Goal: Task Accomplishment & Management: Manage account settings

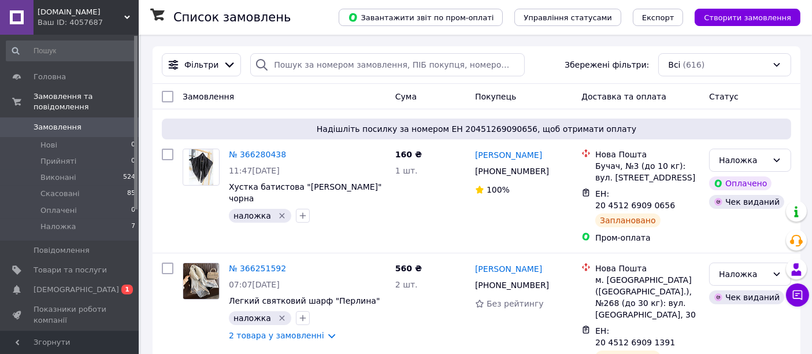
click at [66, 21] on div "Ваш ID: 4057687" at bounding box center [88, 22] width 101 height 10
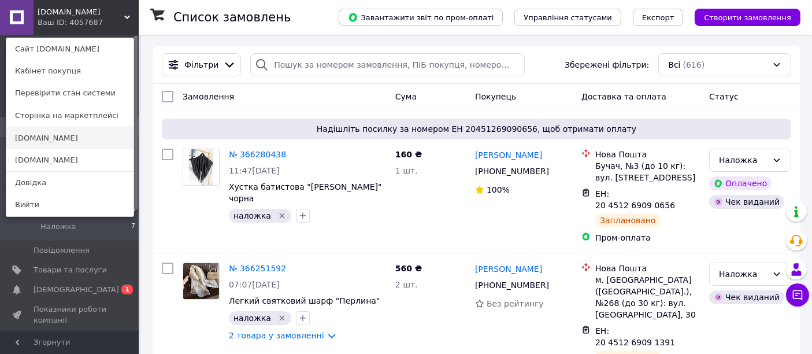
click at [51, 139] on link "[DOMAIN_NAME]" at bounding box center [69, 138] width 127 height 22
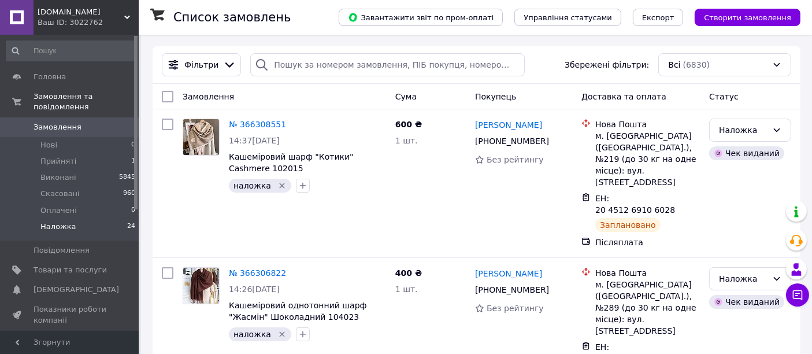
click at [78, 219] on li "Наложка 24" at bounding box center [71, 230] width 142 height 22
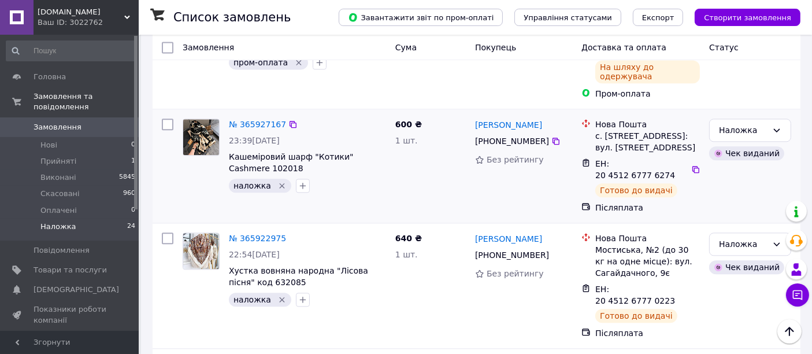
scroll to position [2682, 0]
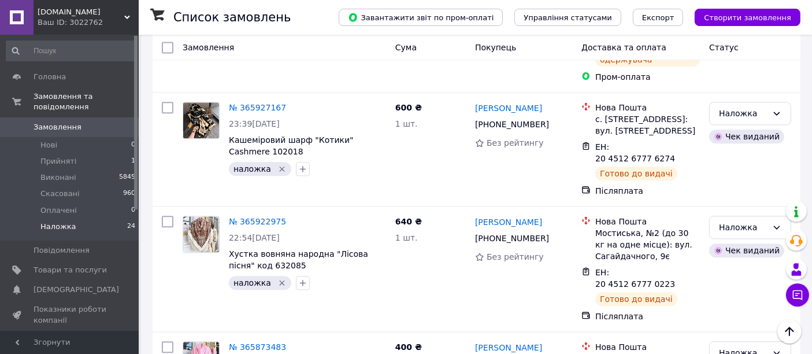
click at [64, 14] on span "[DOMAIN_NAME]" at bounding box center [81, 12] width 87 height 10
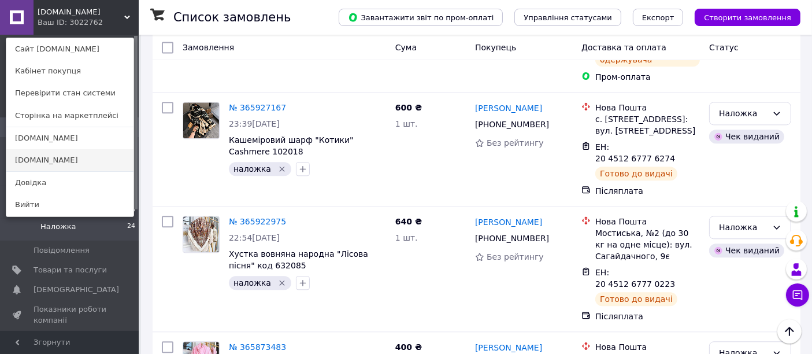
click at [83, 158] on link "[DOMAIN_NAME]" at bounding box center [69, 160] width 127 height 22
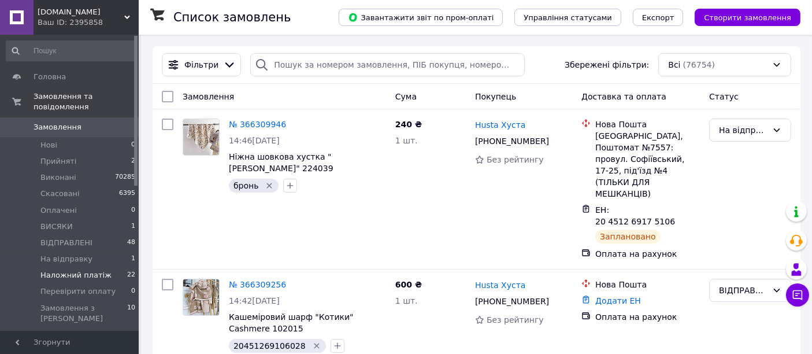
click at [88, 270] on span "Наложний платіж" at bounding box center [75, 275] width 71 height 10
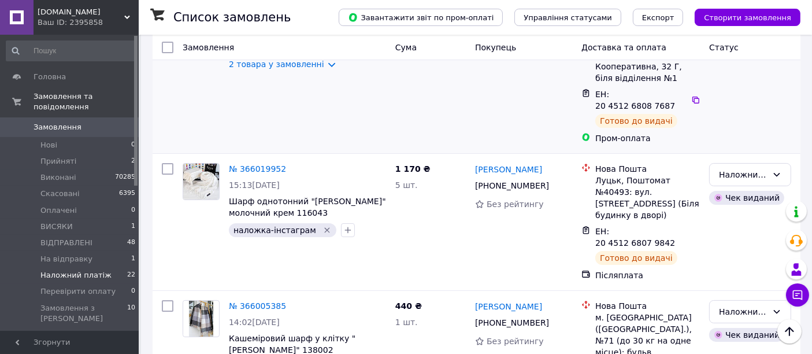
scroll to position [257, 0]
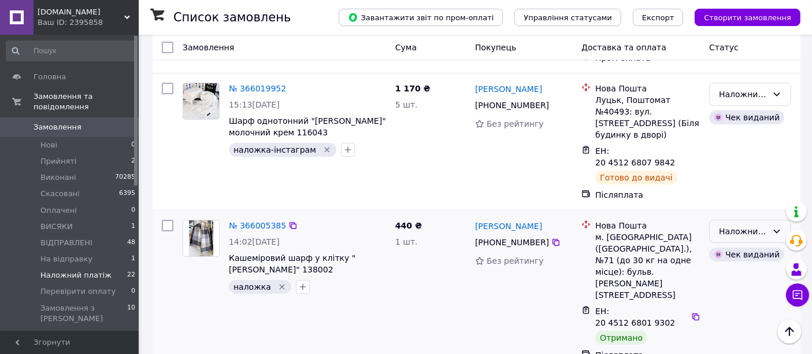
click at [761, 225] on div "Наложний платіж" at bounding box center [743, 231] width 49 height 13
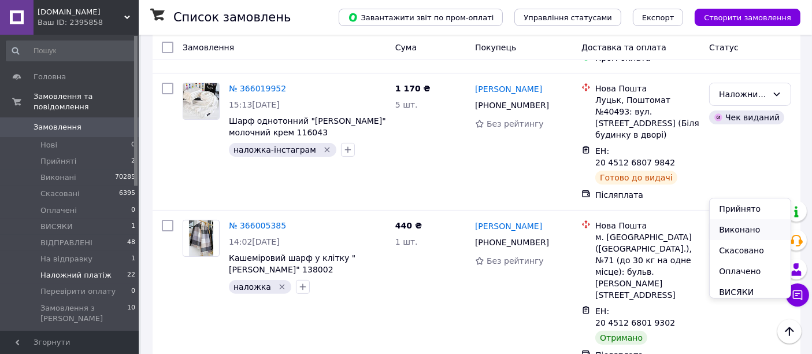
click at [758, 232] on li "Виконано" at bounding box center [750, 229] width 81 height 21
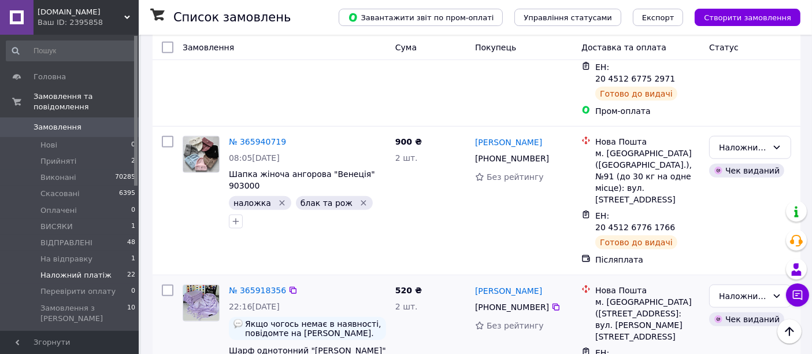
scroll to position [1156, 0]
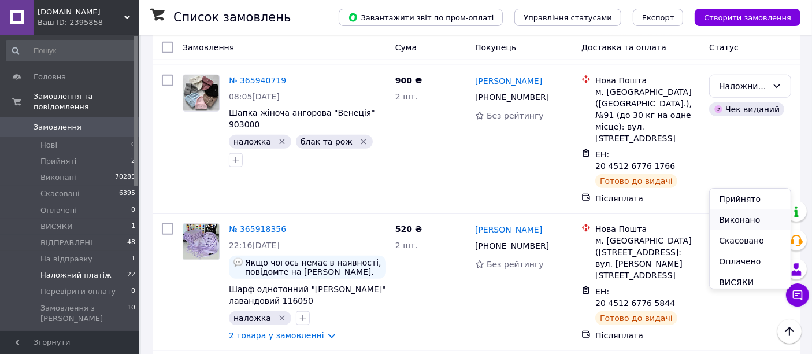
click at [738, 221] on li "Виконано" at bounding box center [750, 219] width 81 height 21
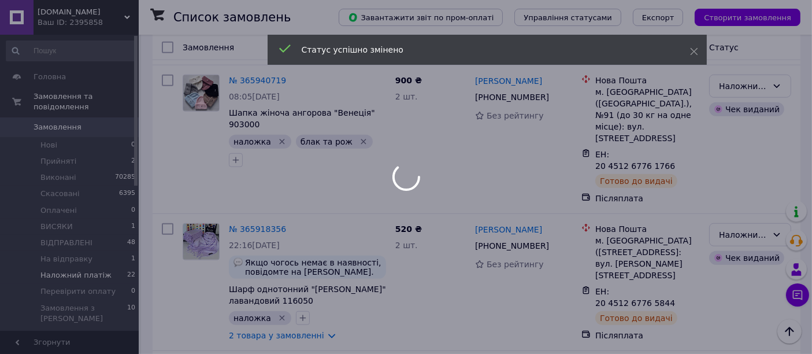
scroll to position [1413, 0]
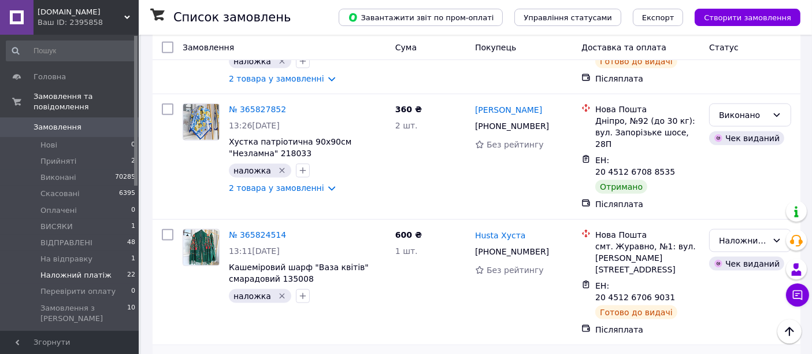
click at [738, 176] on li "Виконано" at bounding box center [750, 175] width 81 height 21
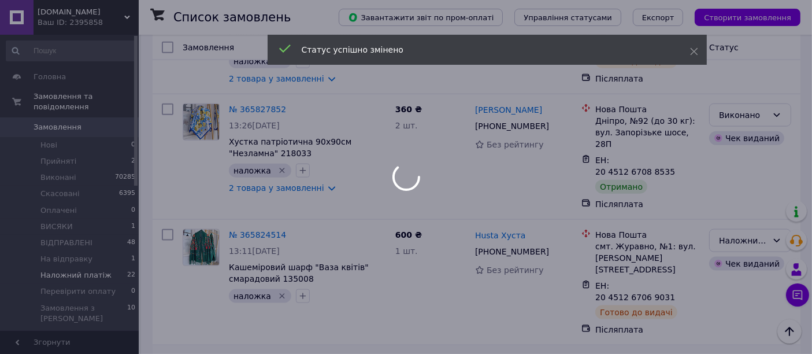
scroll to position [1477, 0]
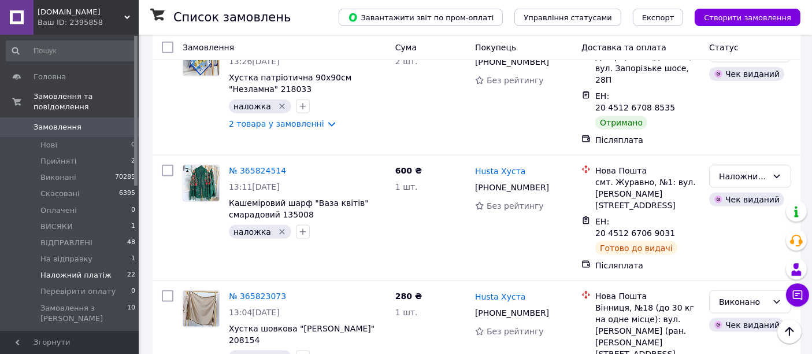
click at [737, 243] on li "Виконано" at bounding box center [750, 235] width 81 height 21
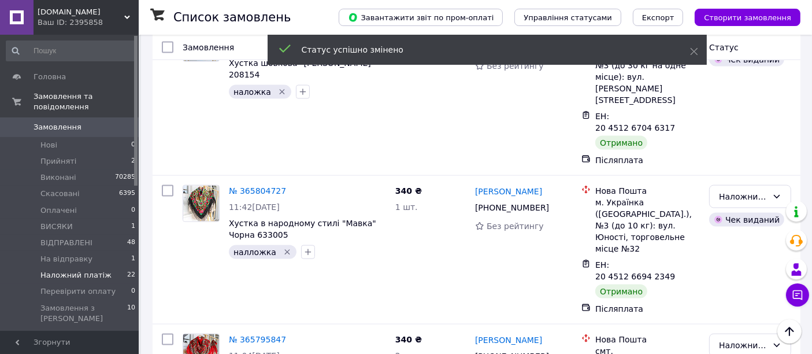
scroll to position [1371, 0]
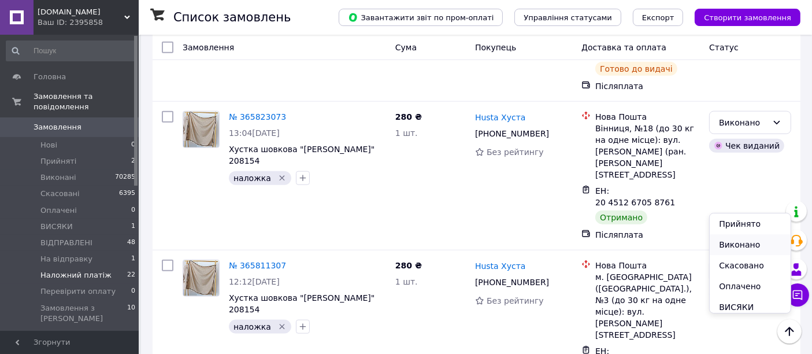
click at [742, 242] on li "Виконано" at bounding box center [750, 244] width 81 height 21
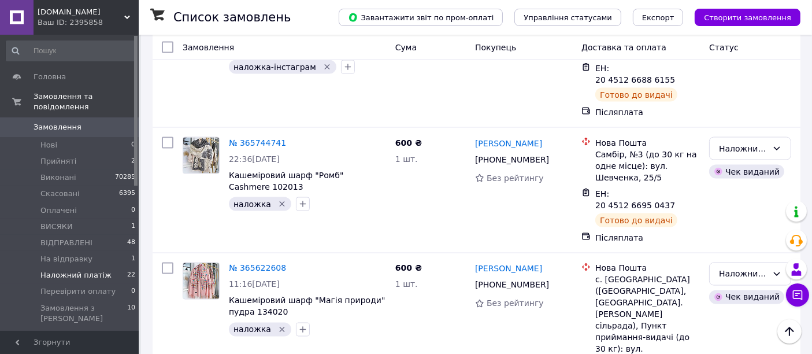
scroll to position [1949, 0]
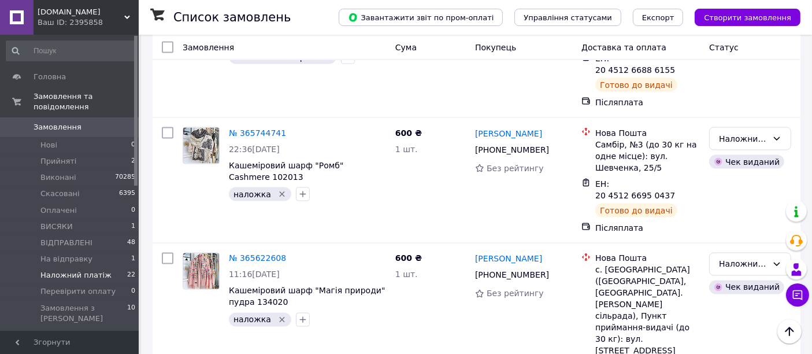
click at [731, 251] on li "Виконано" at bounding box center [750, 246] width 81 height 21
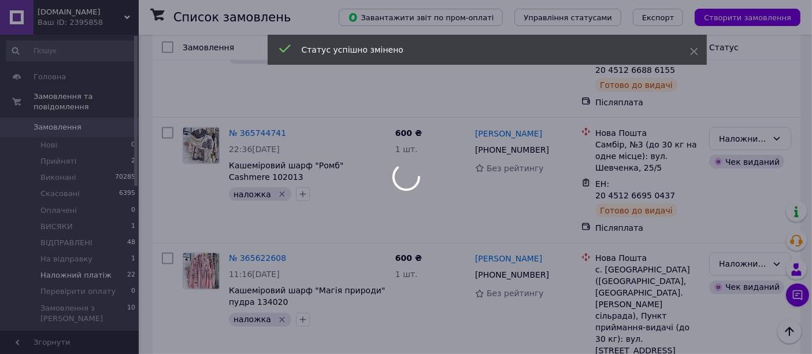
scroll to position [2077, 0]
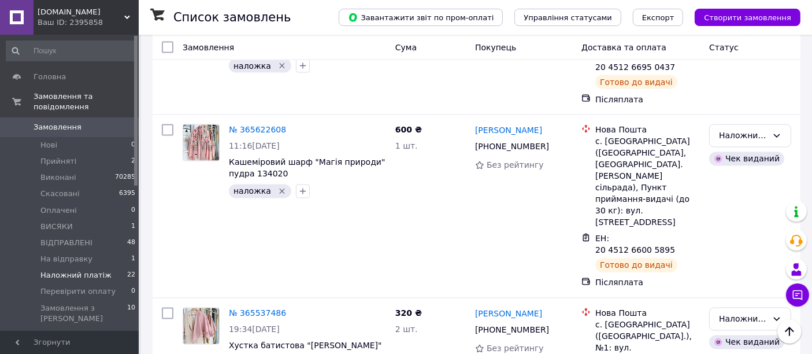
click at [743, 229] on li "Виконано" at bounding box center [750, 232] width 81 height 21
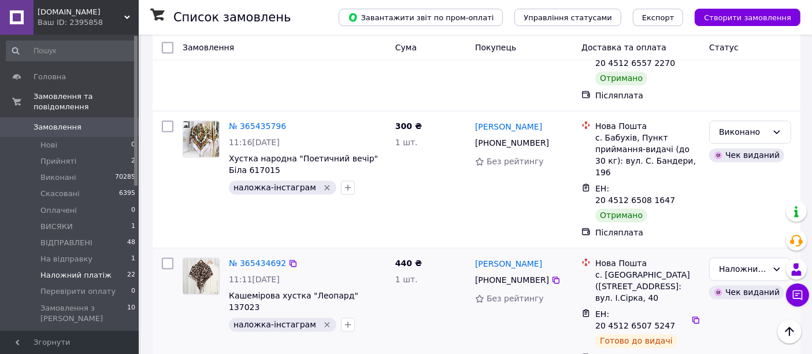
scroll to position [1979, 0]
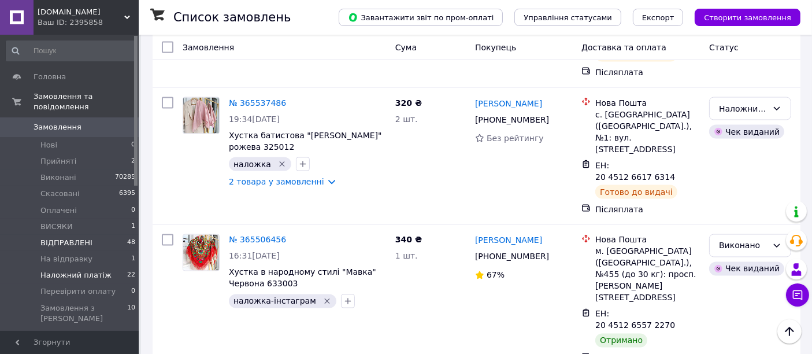
click at [60, 238] on span "ВІДПРАВЛЕНІ" at bounding box center [66, 243] width 52 height 10
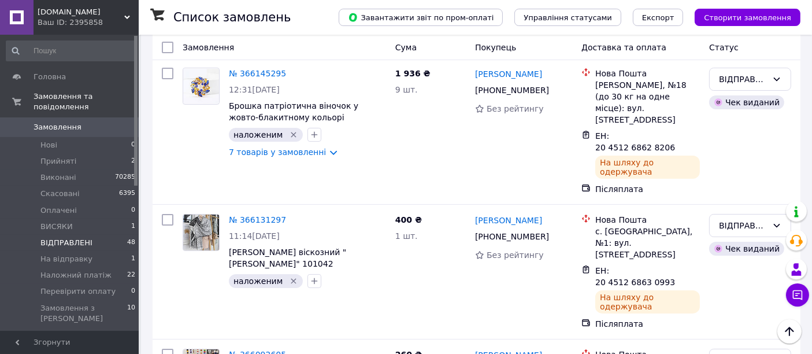
scroll to position [4554, 0]
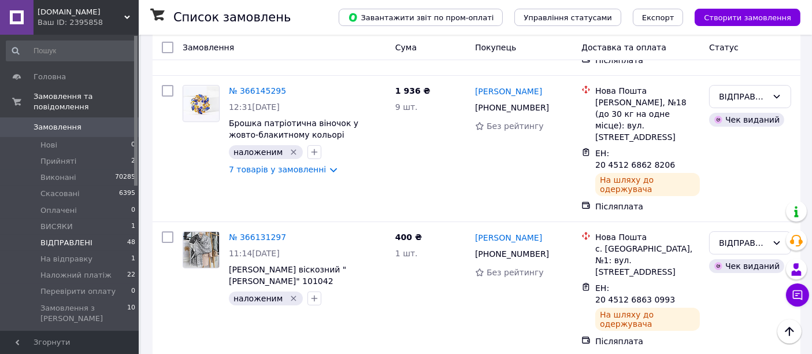
click at [738, 186] on li "Наложний платіж" at bounding box center [750, 182] width 81 height 32
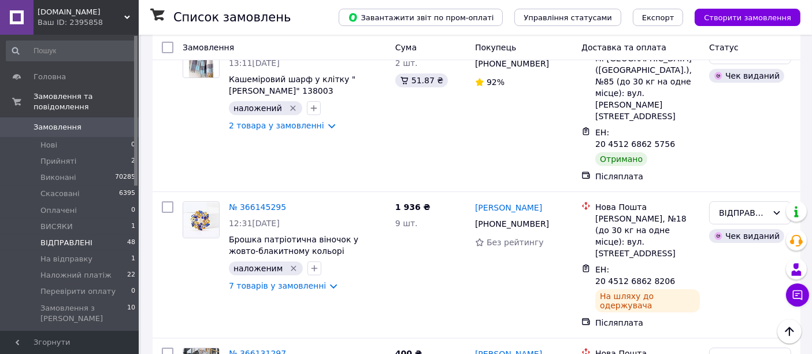
scroll to position [4425, 0]
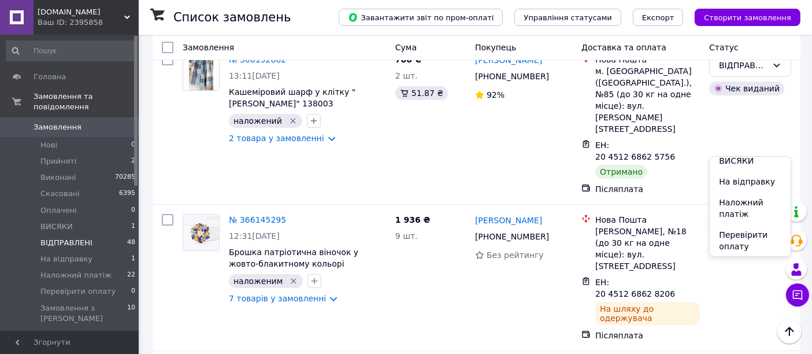
scroll to position [90, 0]
click at [741, 209] on li "Наложний платіж" at bounding box center [750, 207] width 81 height 32
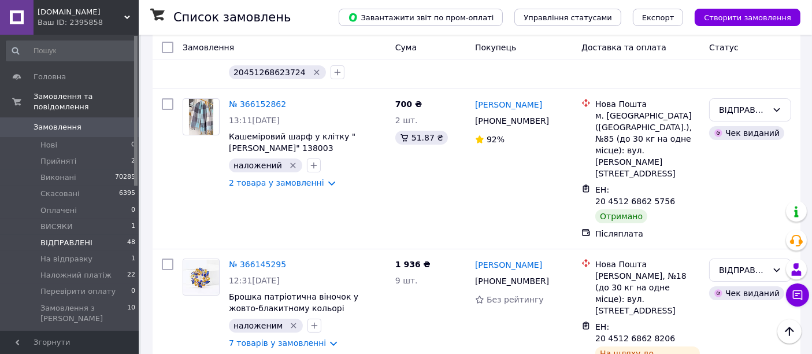
scroll to position [4361, 0]
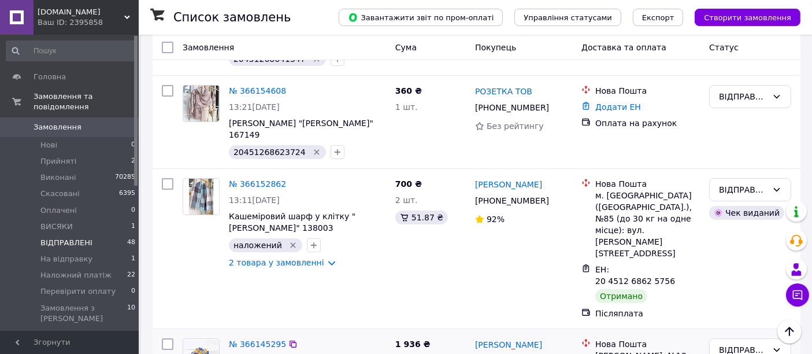
scroll to position [4296, 0]
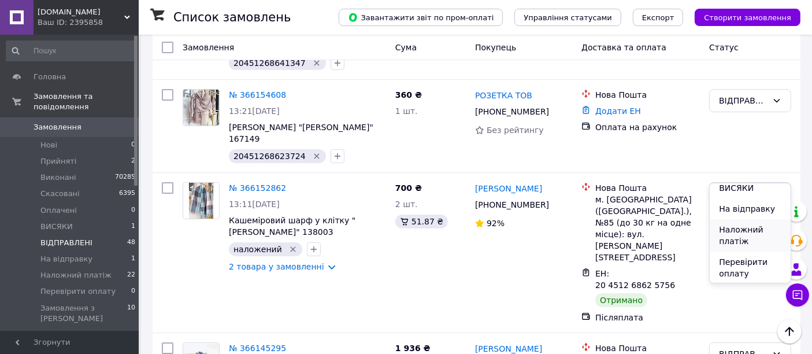
scroll to position [90, 0]
click at [742, 230] on li "Наложний платіж" at bounding box center [750, 235] width 81 height 32
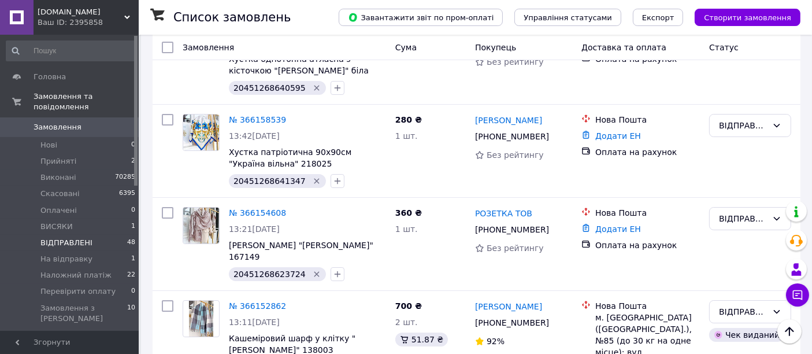
scroll to position [4168, 0]
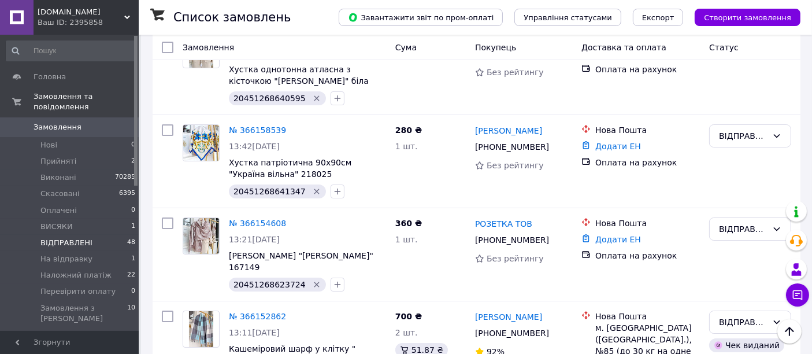
click at [738, 270] on li "Наложний платіж" at bounding box center [750, 274] width 81 height 32
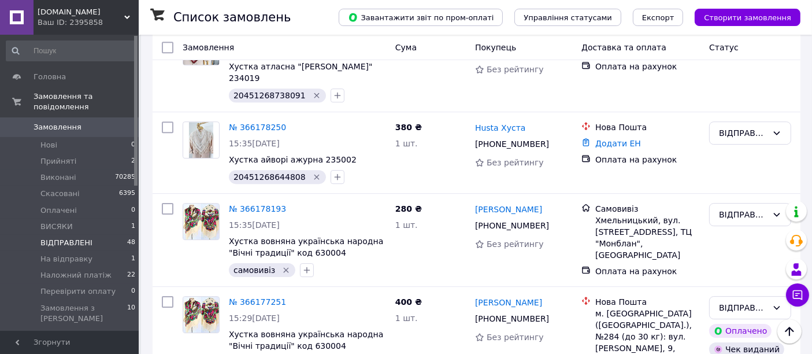
scroll to position [3622, 0]
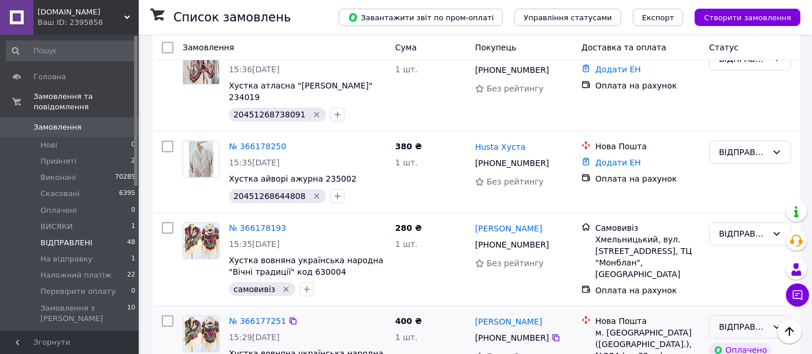
click at [778, 325] on icon at bounding box center [777, 326] width 6 height 3
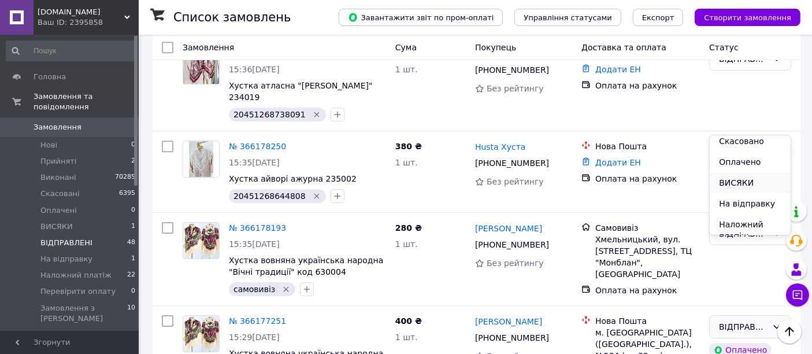
scroll to position [64, 0]
click at [739, 210] on li "Наложний платіж" at bounding box center [750, 212] width 81 height 32
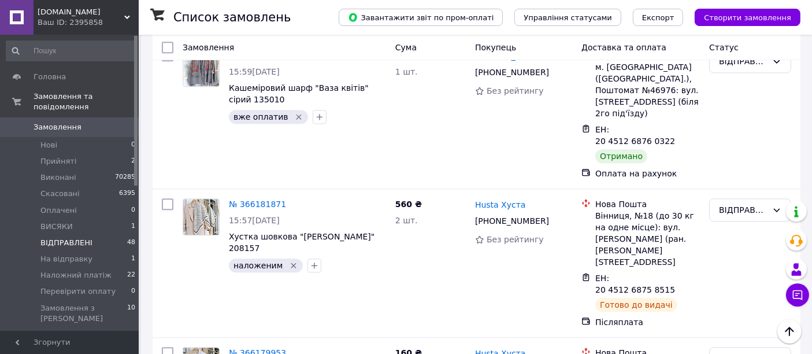
scroll to position [2721, 0]
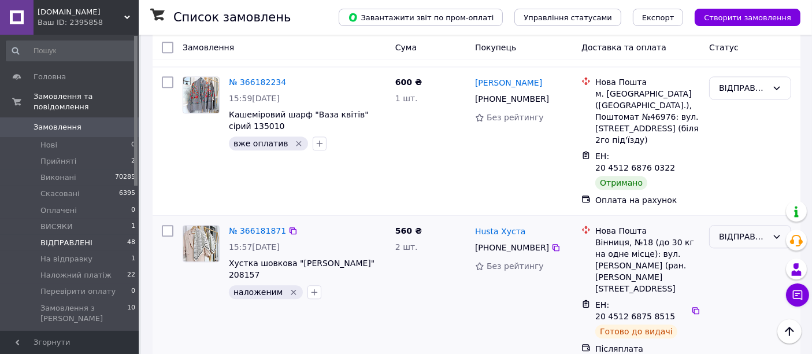
click at [761, 230] on div "ВІДПРАВЛЕНІ" at bounding box center [743, 236] width 49 height 13
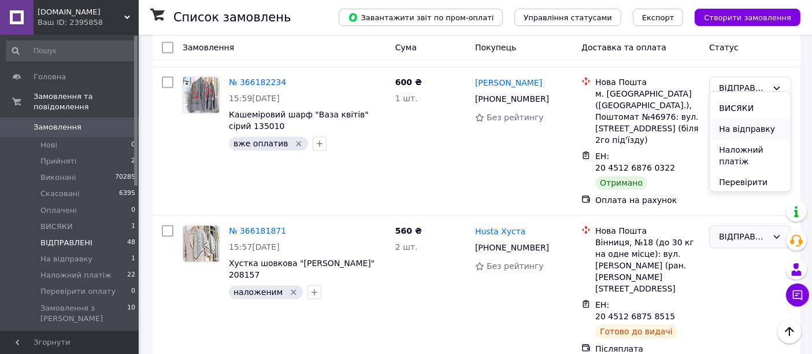
scroll to position [90, 0]
click at [752, 136] on li "Наложний платіж" at bounding box center [750, 143] width 81 height 32
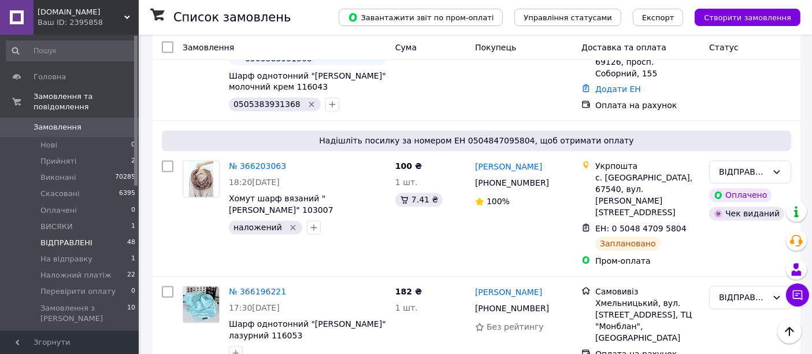
scroll to position [2079, 0]
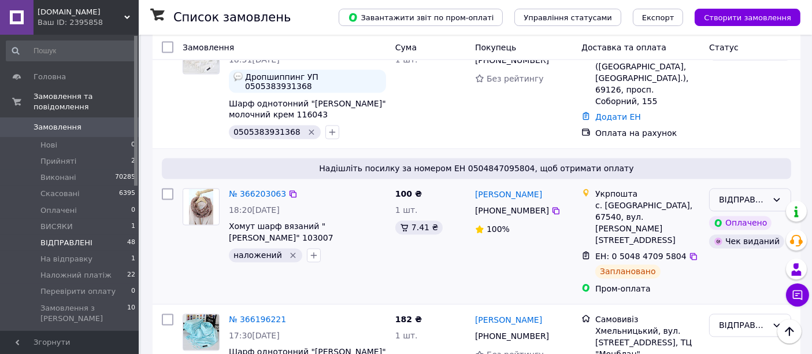
click at [764, 194] on div "ВІДПРАВЛЕНІ" at bounding box center [743, 200] width 49 height 13
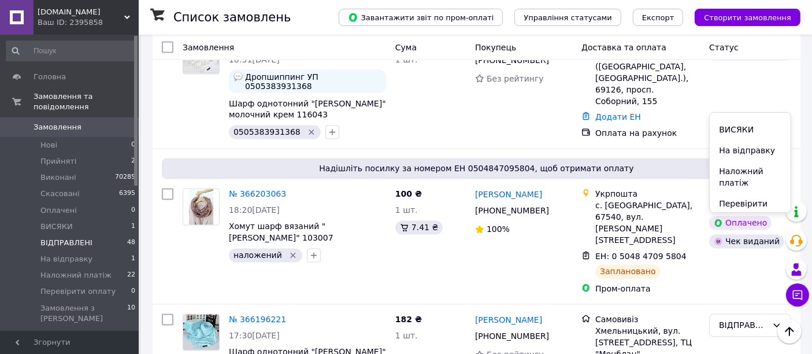
scroll to position [90, 0]
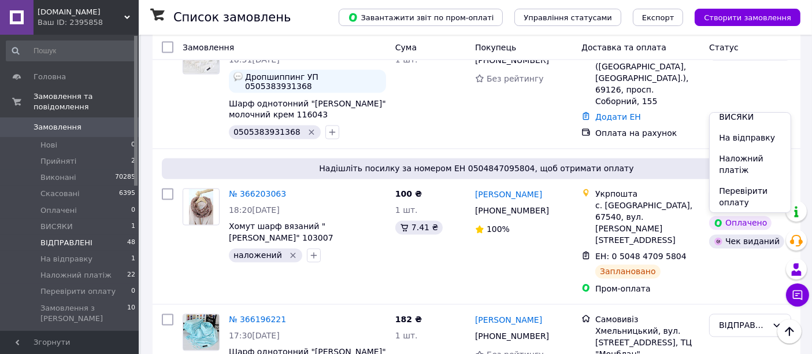
click at [742, 160] on li "Наложний платіж" at bounding box center [750, 164] width 81 height 32
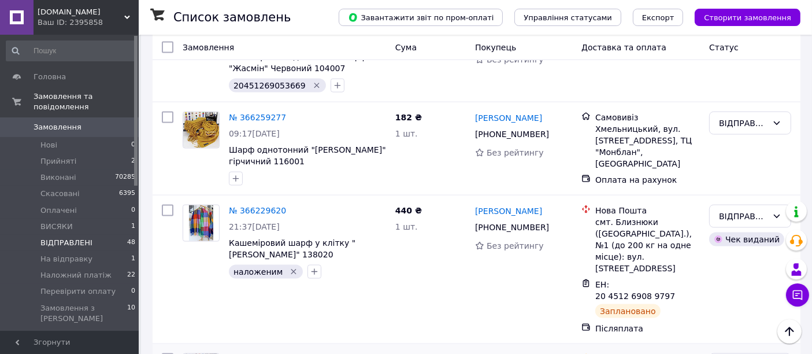
scroll to position [1757, 0]
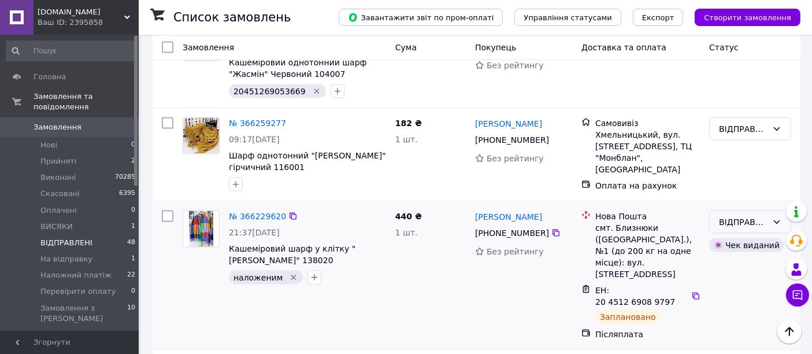
click at [764, 216] on div "ВІДПРАВЛЕНІ" at bounding box center [743, 222] width 49 height 13
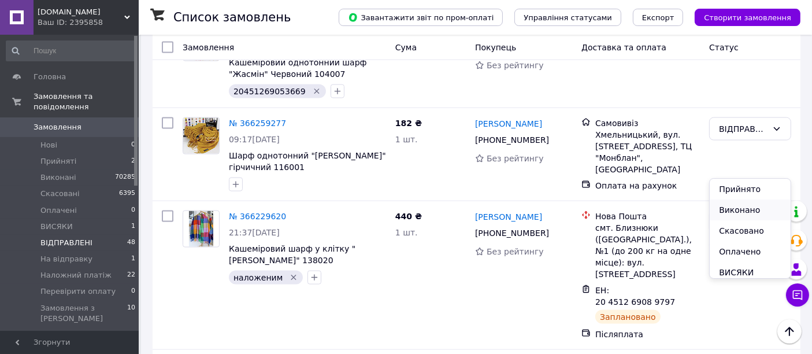
scroll to position [64, 0]
click at [733, 250] on li "Наложний платіж" at bounding box center [750, 255] width 81 height 32
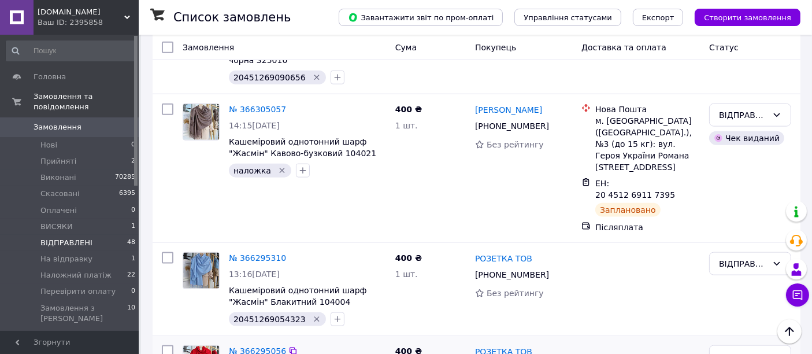
scroll to position [1372, 0]
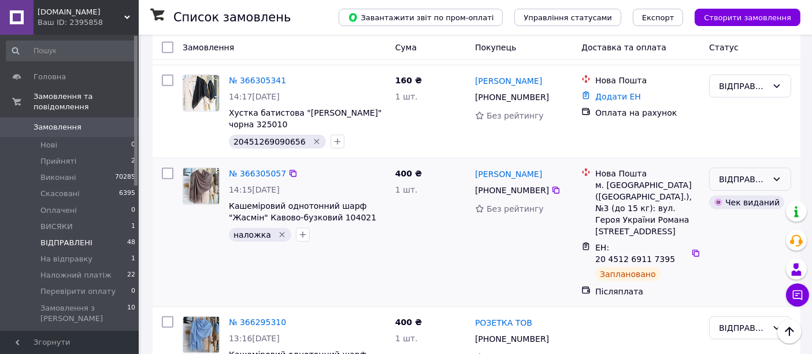
click at [736, 173] on div "ВІДПРАВЛЕНІ" at bounding box center [743, 179] width 49 height 13
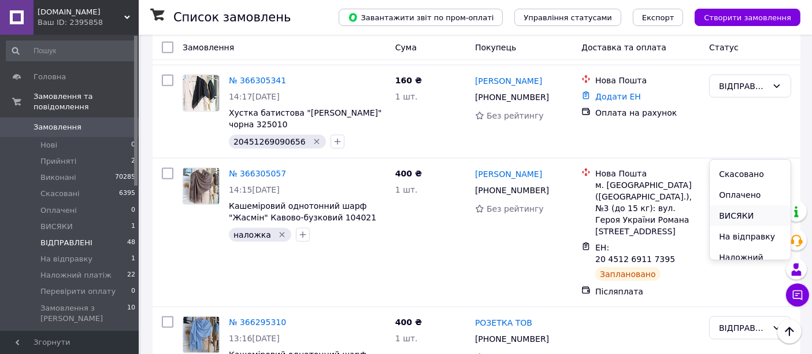
scroll to position [64, 0]
click at [739, 232] on li "Наложний платіж" at bounding box center [750, 236] width 81 height 32
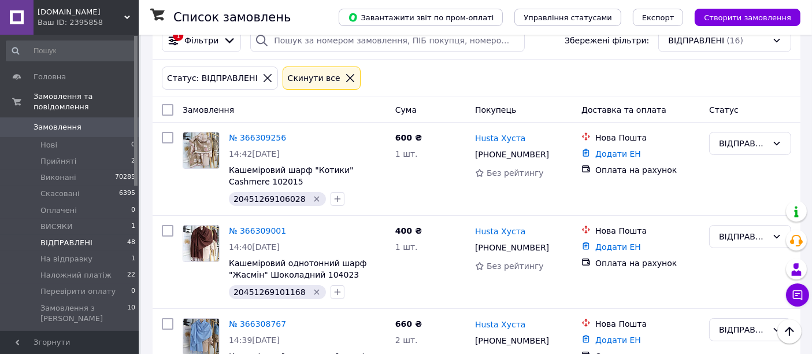
scroll to position [23, 0]
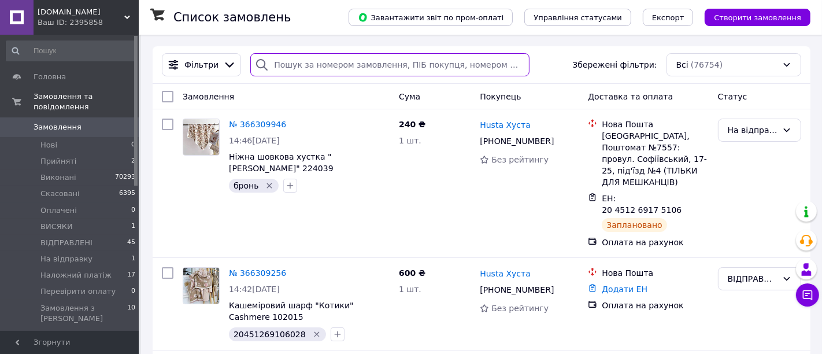
click at [366, 63] on input "search" at bounding box center [389, 64] width 279 height 23
paste input "366096954"
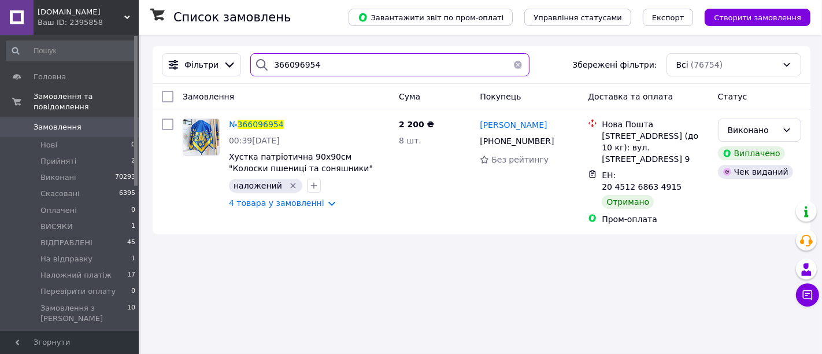
type input "366096954"
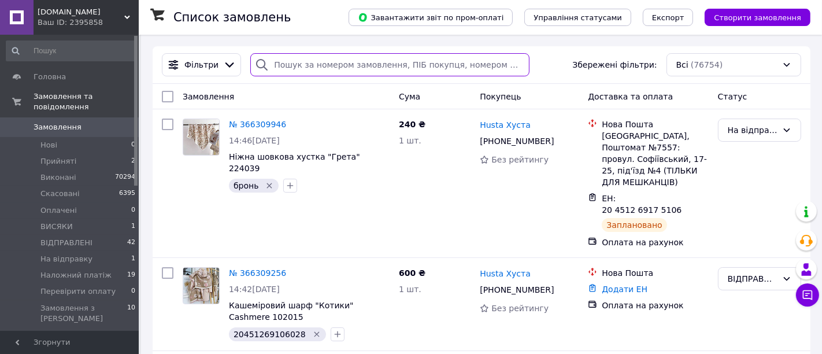
click at [320, 64] on input "search" at bounding box center [389, 64] width 279 height 23
paste input "366141123"
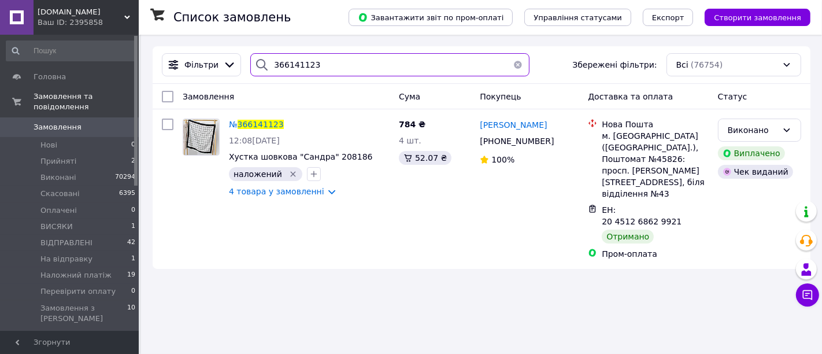
drag, startPoint x: 286, startPoint y: 68, endPoint x: 263, endPoint y: 64, distance: 23.6
click at [263, 64] on div "366141123" at bounding box center [389, 64] width 279 height 23
paste input "206564"
type input "366206564"
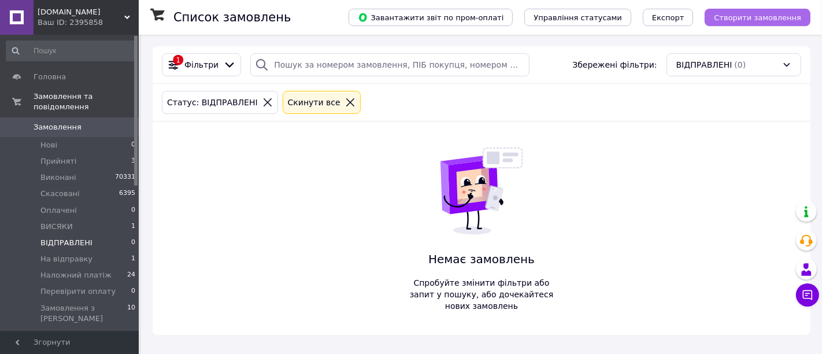
click at [758, 13] on span "Створити замовлення" at bounding box center [757, 17] width 87 height 9
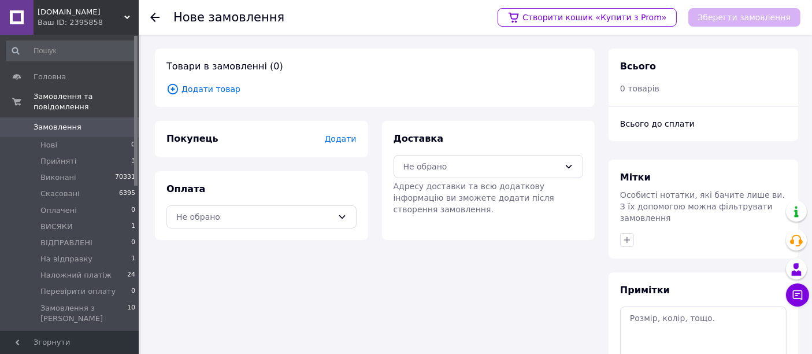
click at [213, 88] on span "Додати товар" at bounding box center [374, 89] width 417 height 13
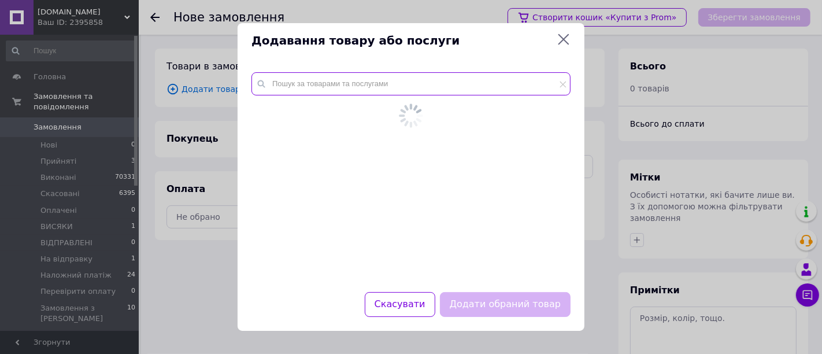
click at [291, 92] on input "text" at bounding box center [410, 83] width 319 height 23
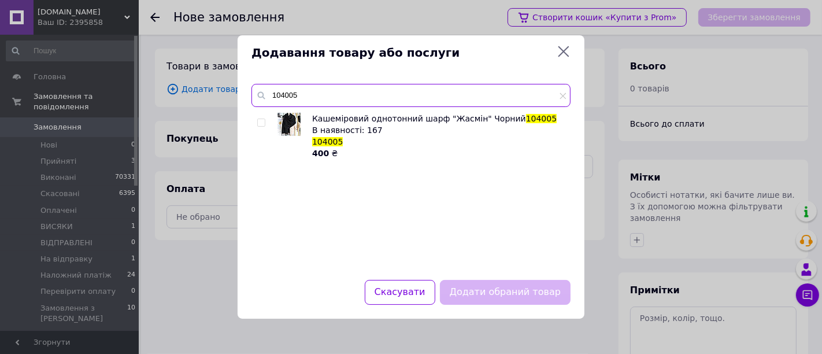
type input "104005"
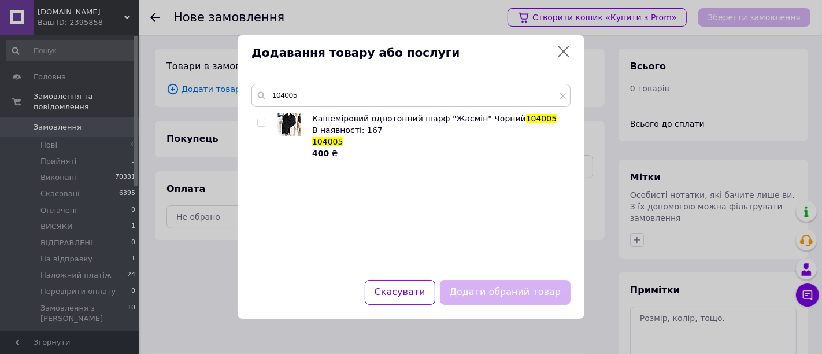
click at [261, 125] on input "checkbox" at bounding box center [261, 123] width 8 height 8
checkbox input "true"
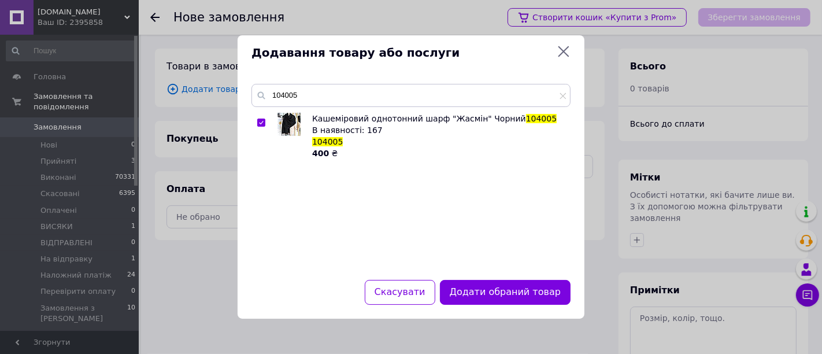
click at [505, 305] on div "Додати обраний товар" at bounding box center [505, 291] width 135 height 29
click at [473, 292] on button "Додати обраний товар" at bounding box center [505, 292] width 131 height 25
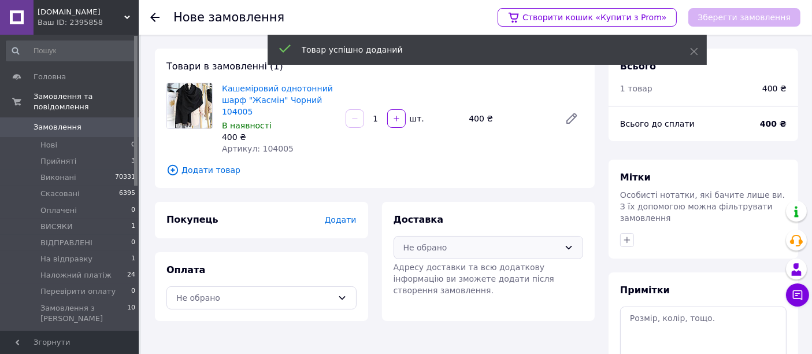
click at [444, 242] on div "Не обрано" at bounding box center [482, 247] width 157 height 13
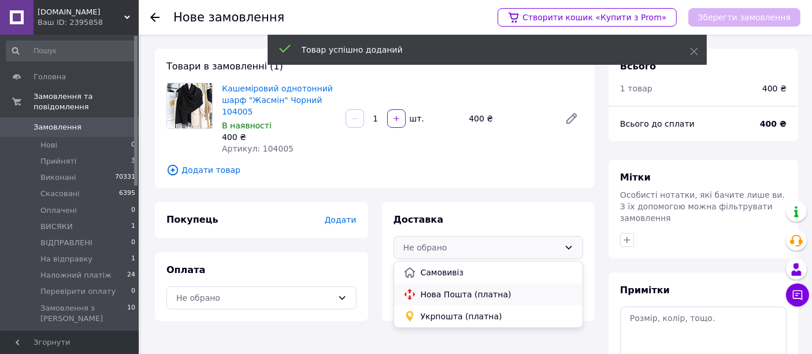
click at [460, 293] on span "Нова Пошта (платна)" at bounding box center [497, 294] width 153 height 12
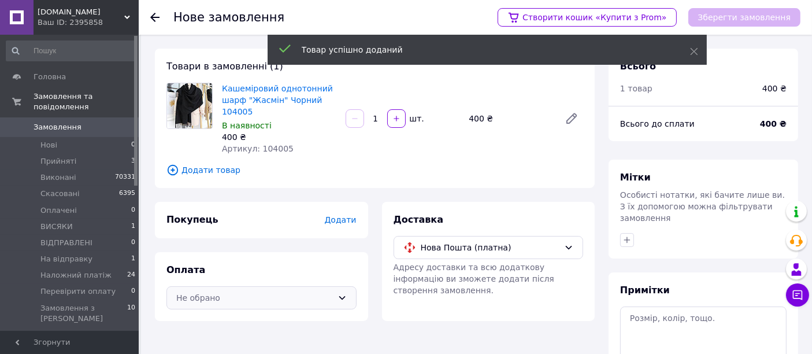
drag, startPoint x: 304, startPoint y: 292, endPoint x: 299, endPoint y: 297, distance: 6.5
click at [301, 292] on div "Не обрано" at bounding box center [254, 297] width 157 height 13
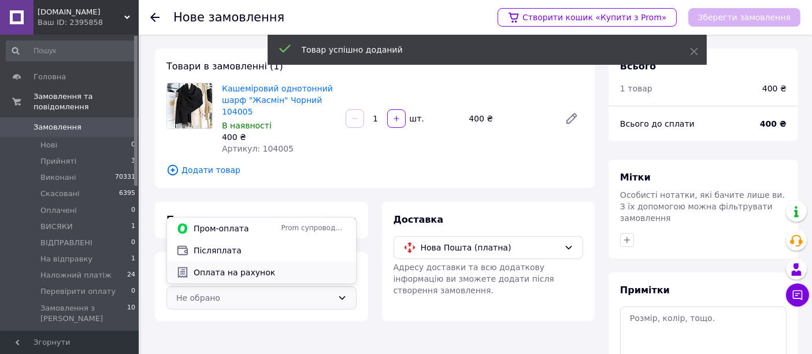
click at [229, 276] on span "Оплата на рахунок" at bounding box center [270, 273] width 153 height 12
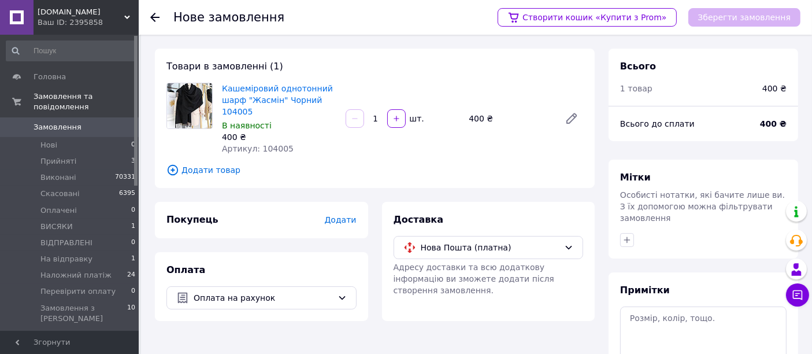
click at [338, 224] on span "Додати" at bounding box center [340, 219] width 32 height 9
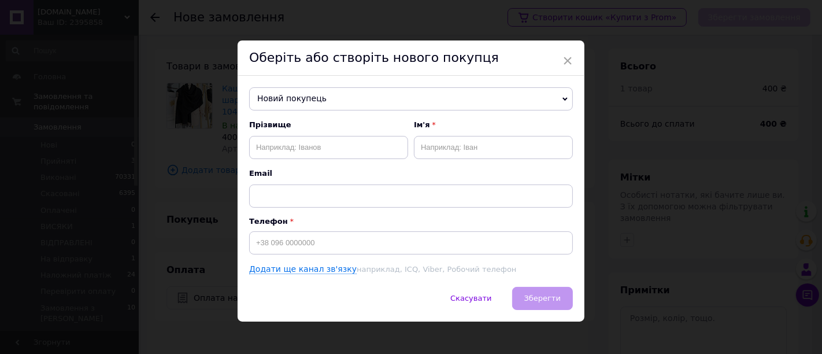
click at [364, 102] on span "Новий покупець" at bounding box center [411, 98] width 324 height 23
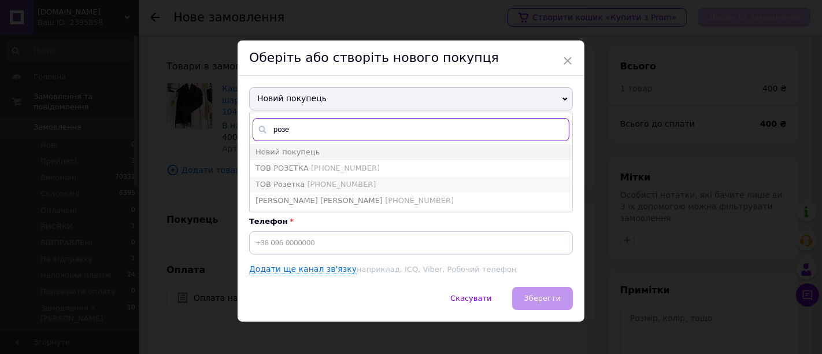
type input "розе"
click at [351, 181] on span "[PHONE_NUMBER]" at bounding box center [341, 184] width 69 height 9
type input "ТОВ Розетка"
type input "[PHONE_NUMBER]"
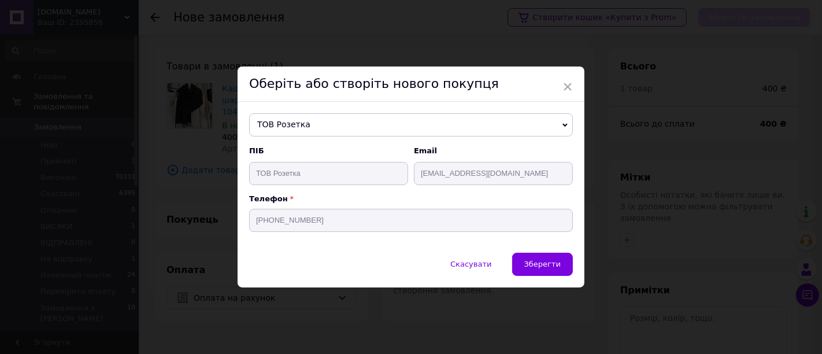
click at [541, 267] on span "Зберегти" at bounding box center [542, 264] width 36 height 9
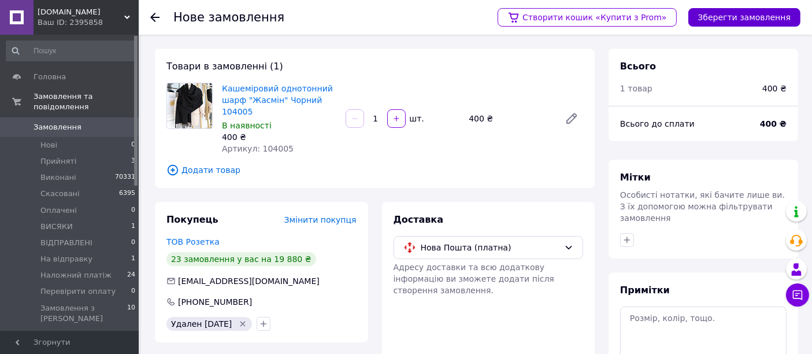
click at [735, 21] on button "Зберегти замовлення" at bounding box center [745, 17] width 112 height 18
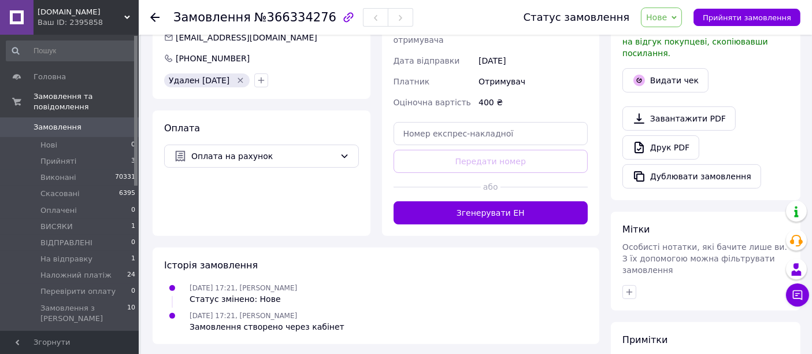
scroll to position [426, 0]
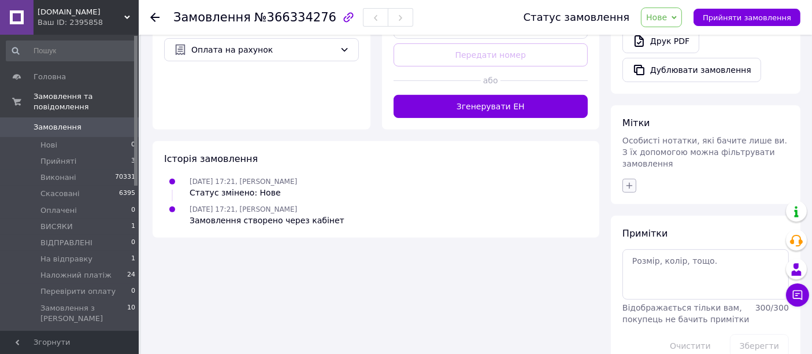
click at [630, 182] on icon "button" at bounding box center [630, 185] width 6 height 6
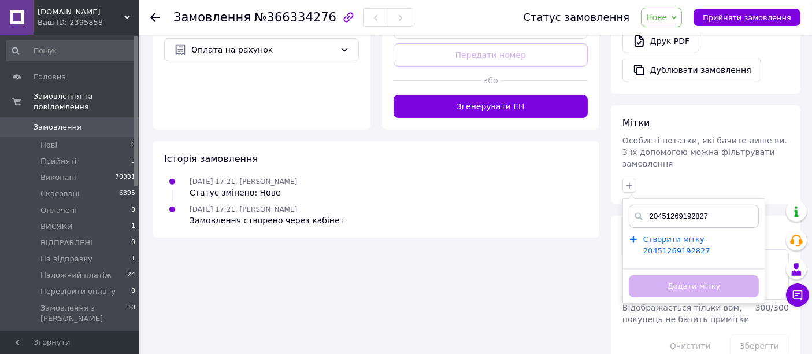
type input "20451269192827"
click at [652, 235] on span "Створити мітку 20451269192827" at bounding box center [676, 245] width 67 height 21
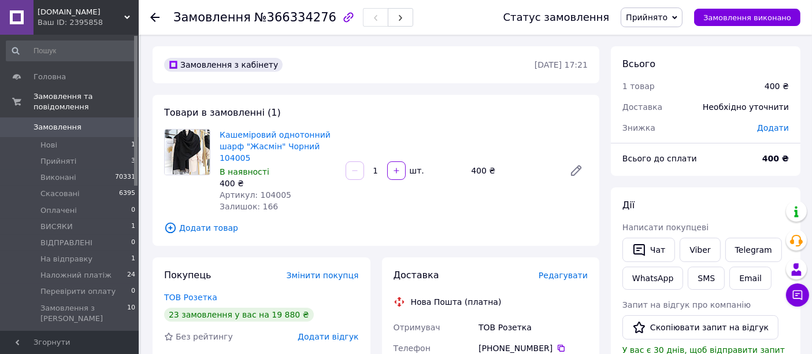
click at [665, 20] on span "Прийнято" at bounding box center [647, 17] width 42 height 9
click at [669, 128] on li "На відправку" at bounding box center [664, 127] width 87 height 17
click at [84, 122] on span "Замовлення" at bounding box center [70, 127] width 73 height 10
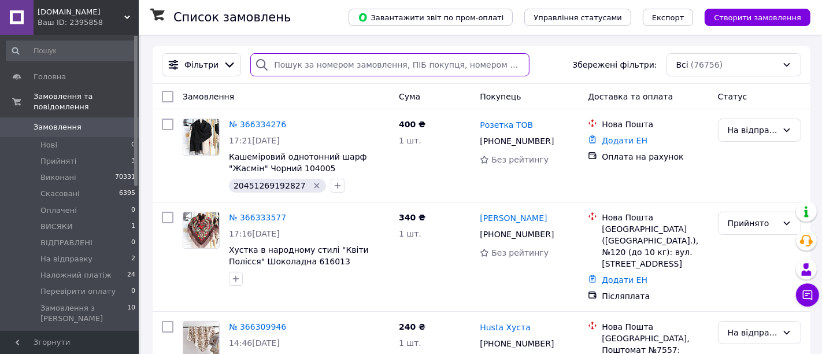
click at [321, 66] on input "search" at bounding box center [389, 64] width 279 height 23
paste input "366295056"
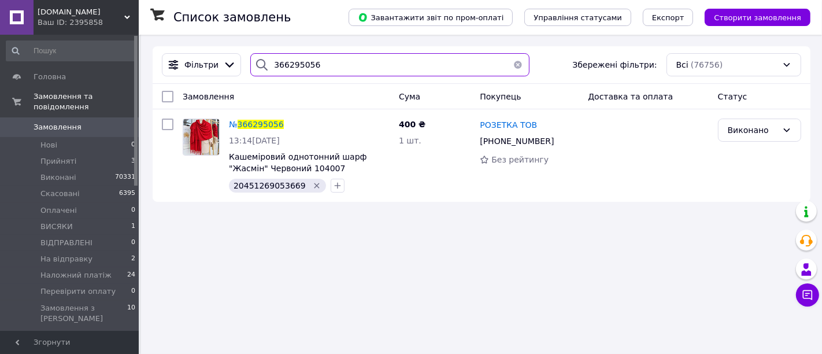
type input "366295056"
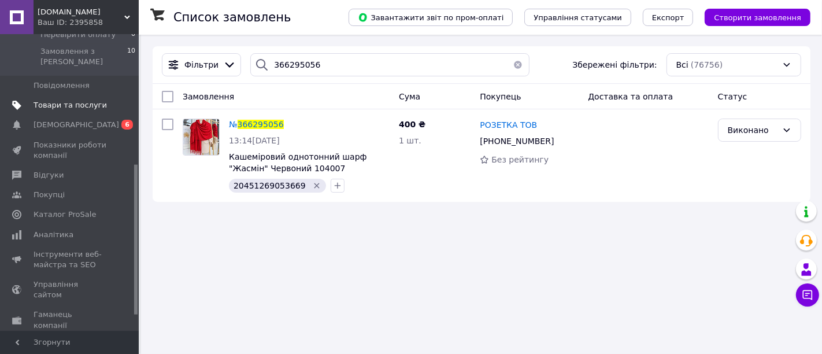
click at [75, 100] on span "Товари та послуги" at bounding box center [70, 105] width 73 height 10
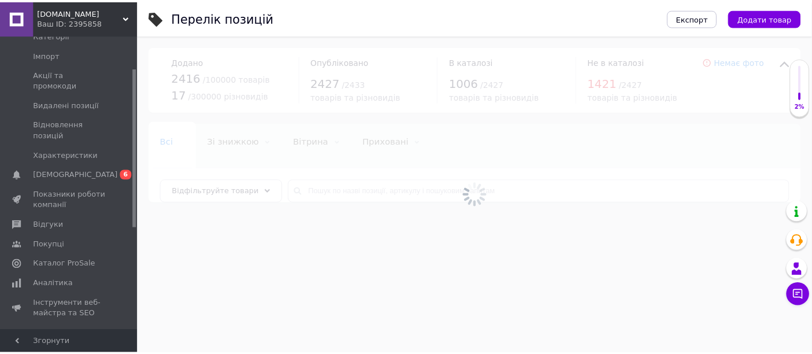
scroll to position [60, 0]
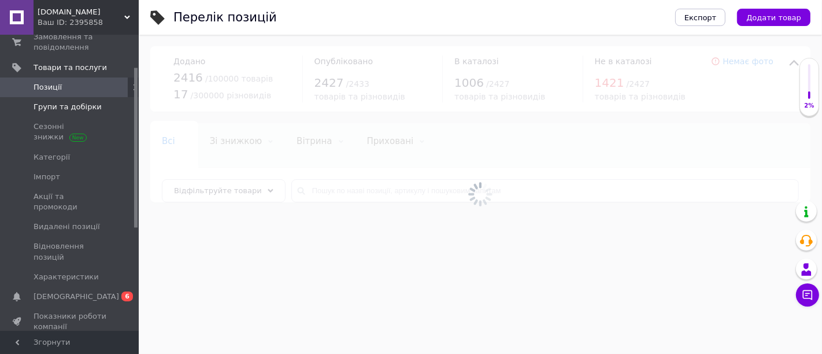
click at [82, 104] on span "Групи та добірки" at bounding box center [68, 107] width 68 height 10
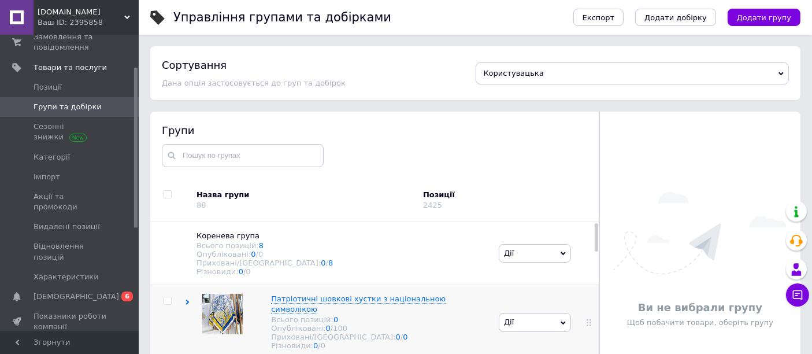
click at [186, 305] on icon at bounding box center [187, 301] width 5 height 5
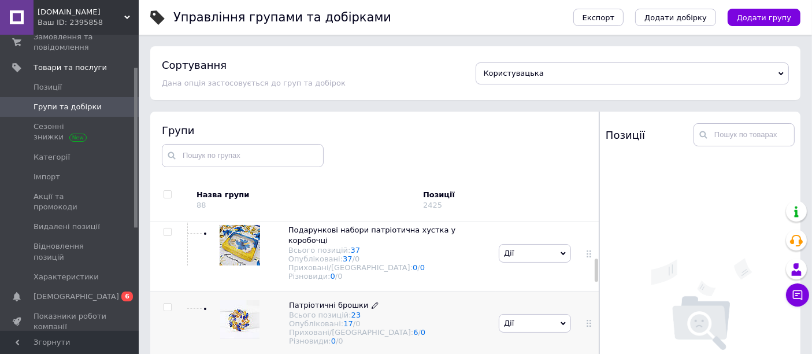
scroll to position [321, 0]
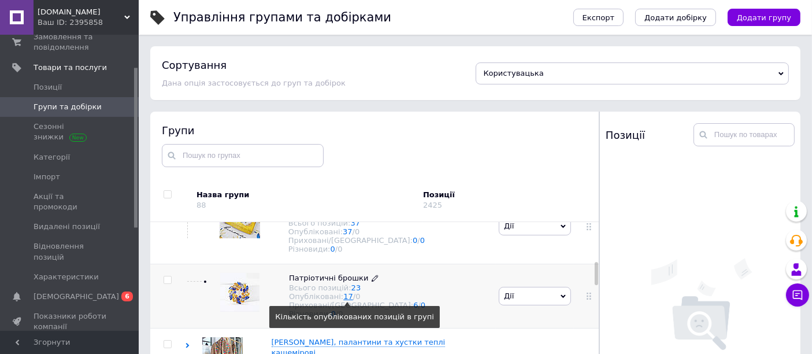
click at [343, 293] on link "17" at bounding box center [348, 296] width 10 height 9
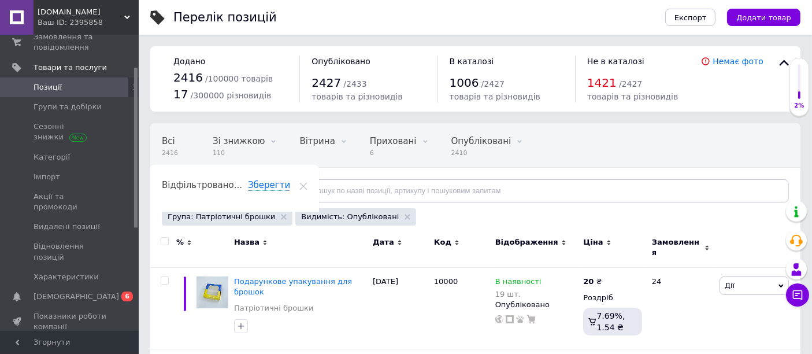
click at [659, 243] on span "Замовлення" at bounding box center [677, 247] width 50 height 21
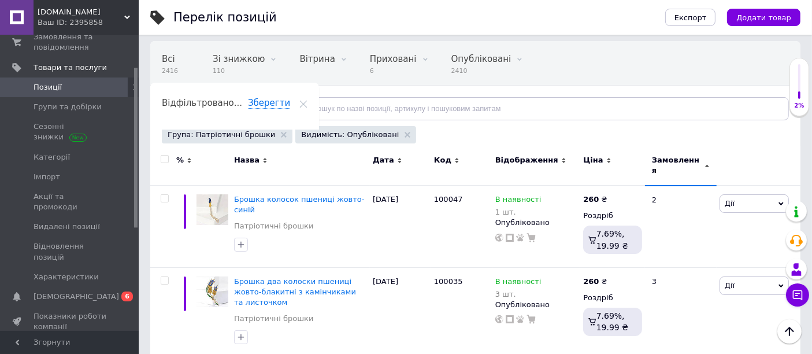
scroll to position [82, 0]
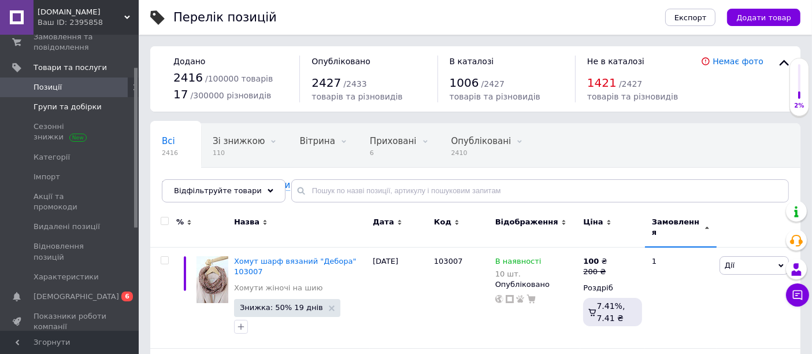
click at [62, 110] on span "Групи та добірки" at bounding box center [68, 107] width 68 height 10
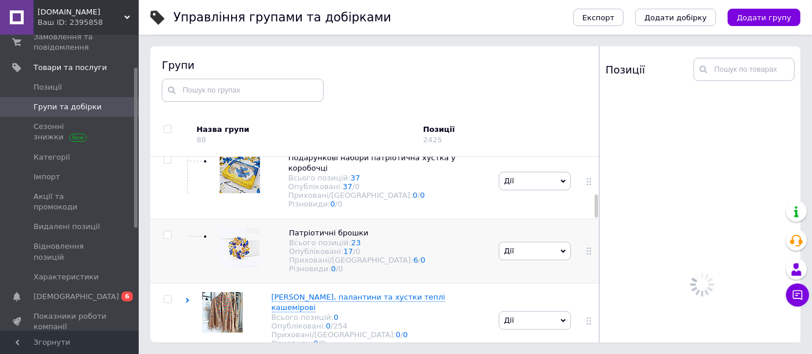
scroll to position [302, 0]
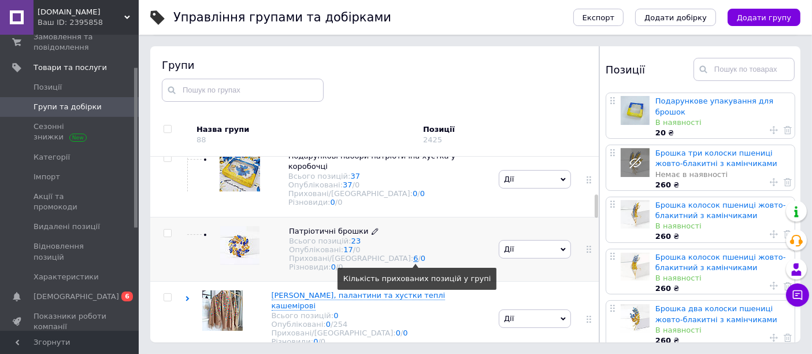
click at [413, 261] on link "6" at bounding box center [415, 258] width 5 height 9
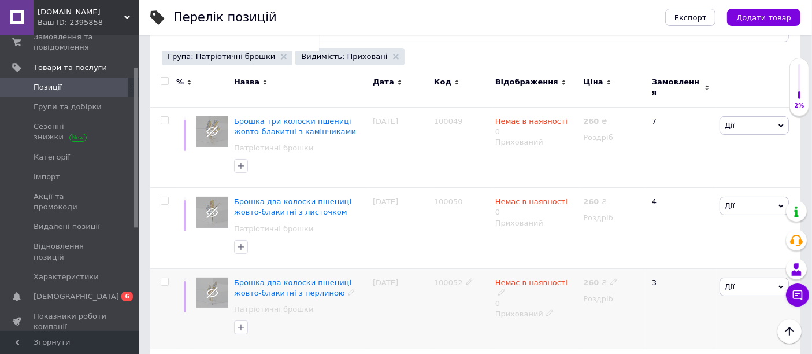
scroll to position [79, 0]
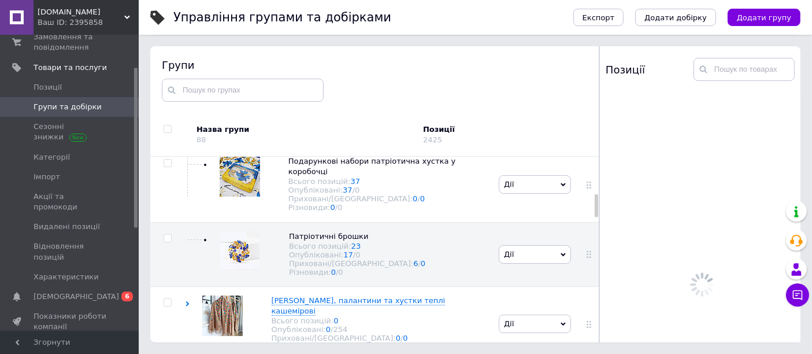
scroll to position [302, 0]
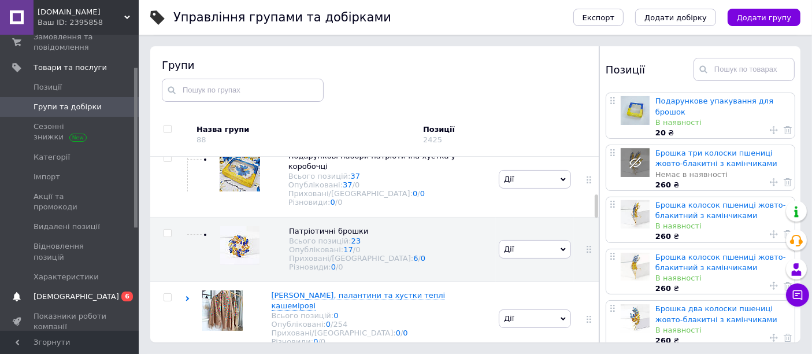
click at [101, 291] on span "[DEMOGRAPHIC_DATA]" at bounding box center [70, 296] width 73 height 10
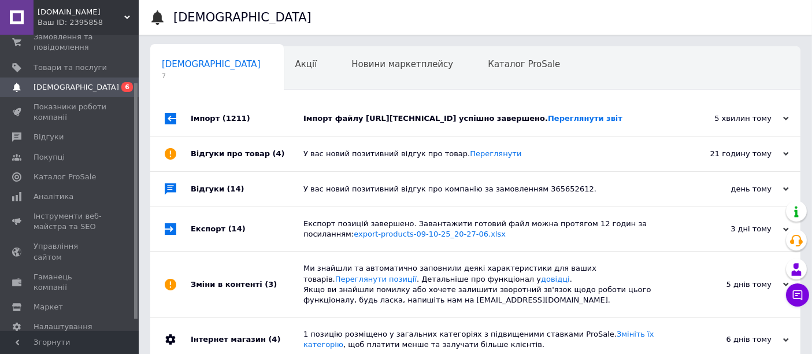
click at [732, 119] on div "5 хвилин тому" at bounding box center [731, 118] width 116 height 10
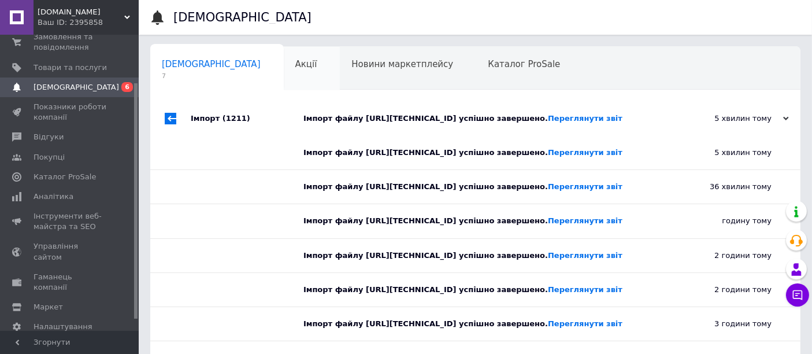
click at [295, 60] on span "Акції" at bounding box center [306, 64] width 22 height 10
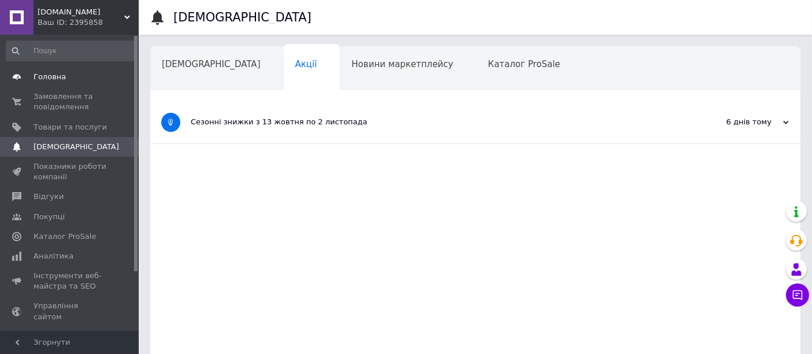
click at [72, 82] on span "Головна" at bounding box center [70, 77] width 73 height 10
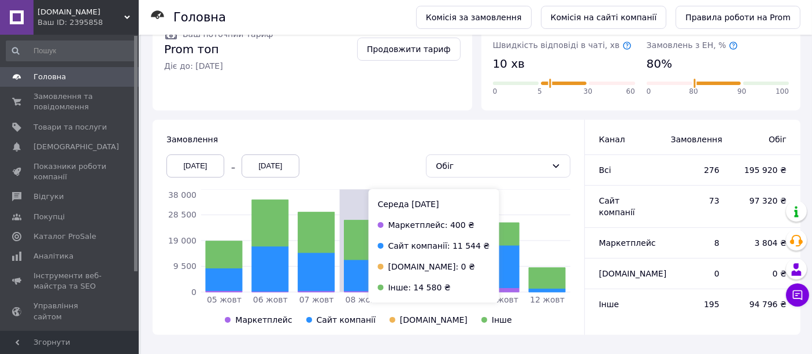
scroll to position [221, 0]
